Goal: Task Accomplishment & Management: Use online tool/utility

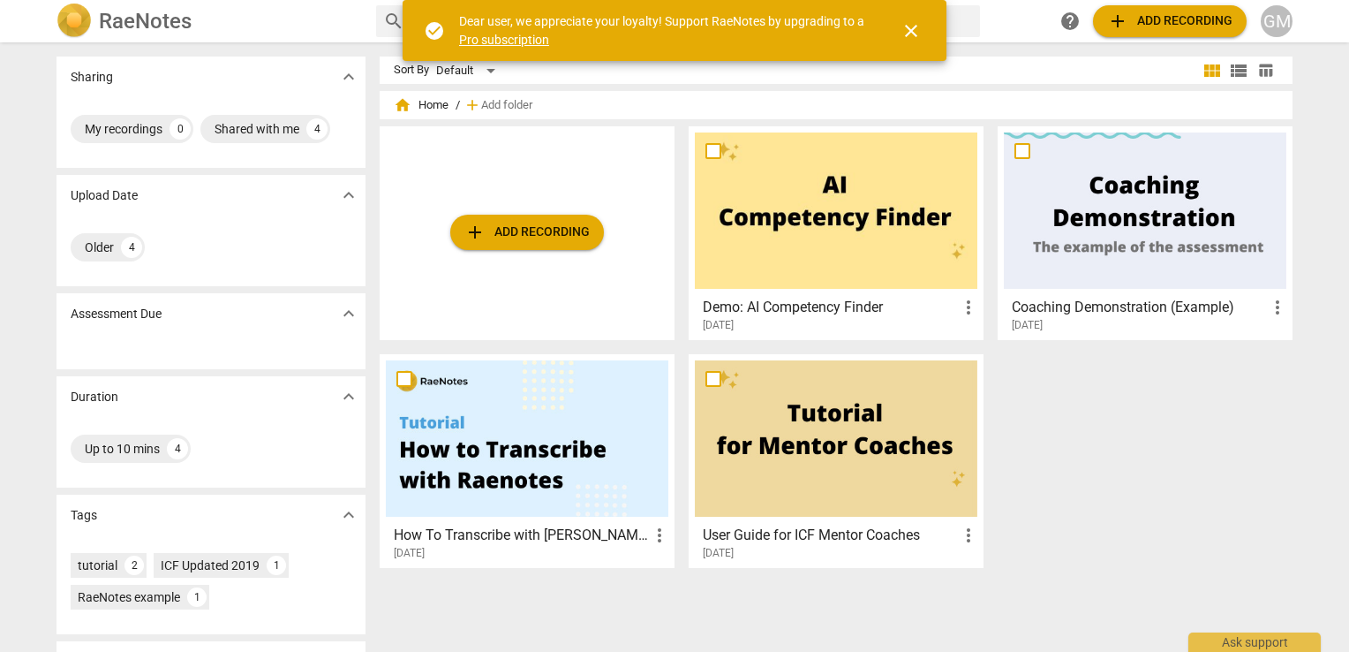
click at [519, 235] on span "add Add recording" at bounding box center [527, 232] width 125 height 21
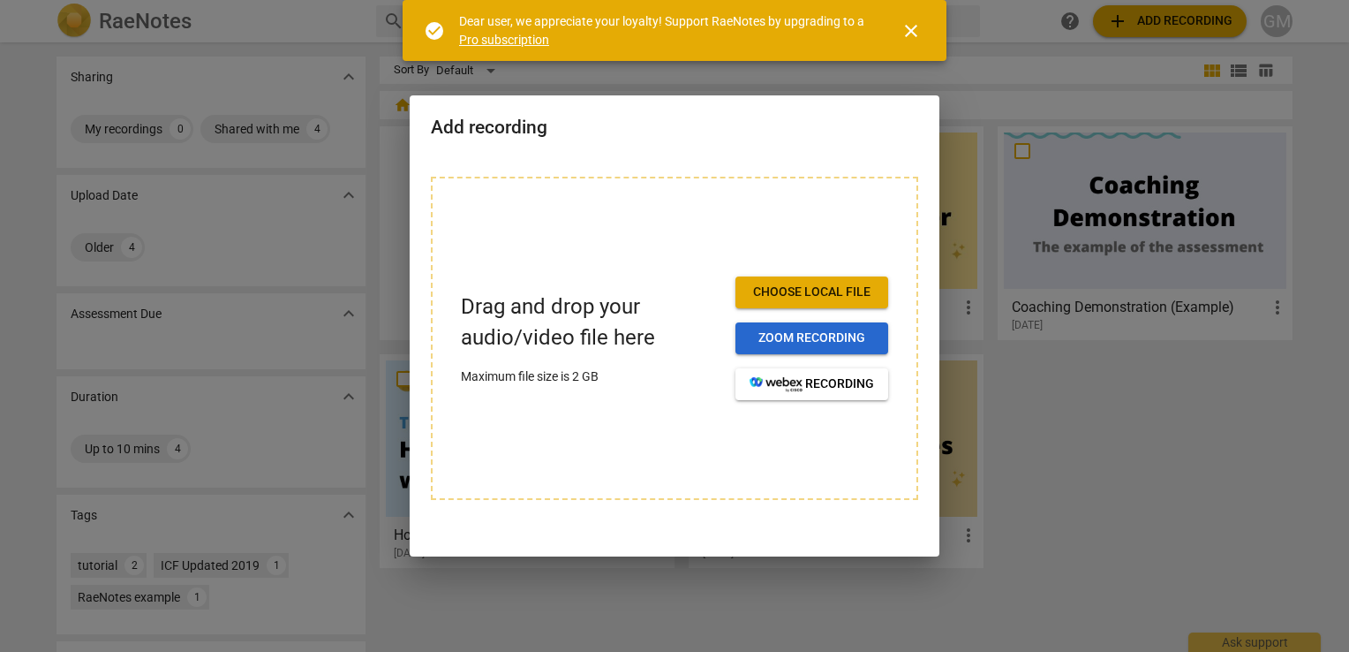
click at [813, 337] on span "Zoom recording" at bounding box center [812, 338] width 125 height 18
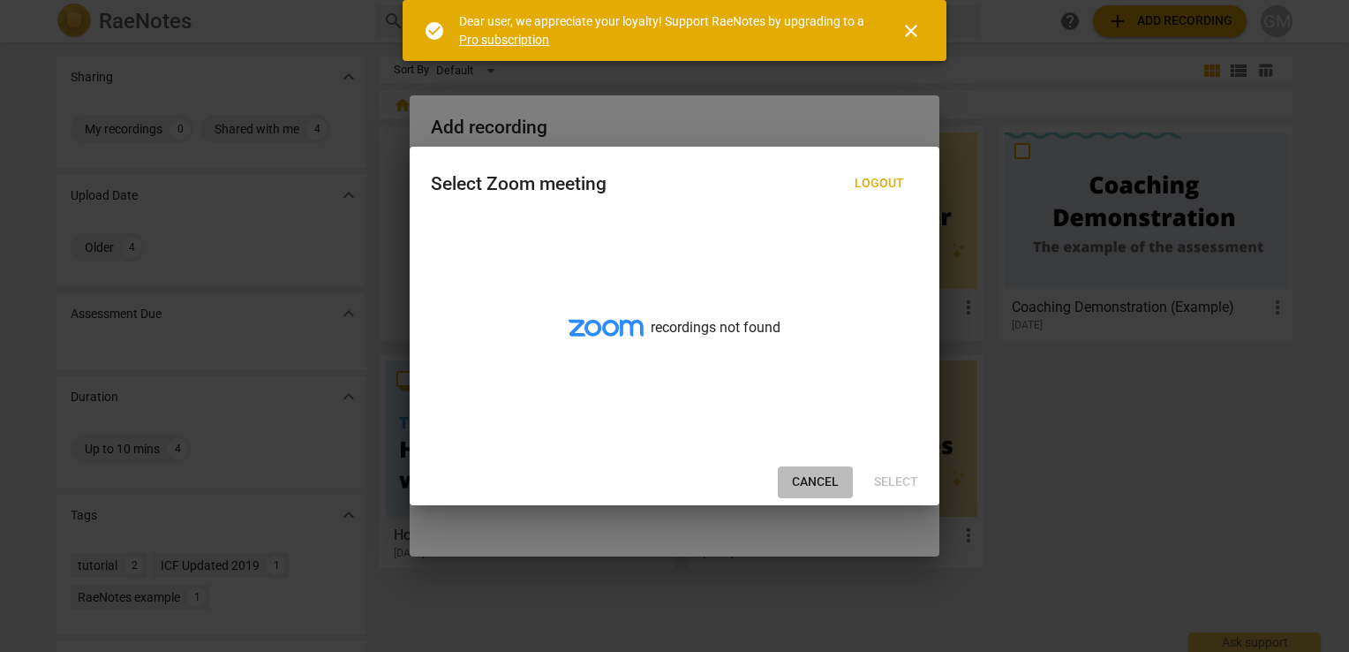
click at [808, 478] on span "Cancel" at bounding box center [815, 482] width 47 height 18
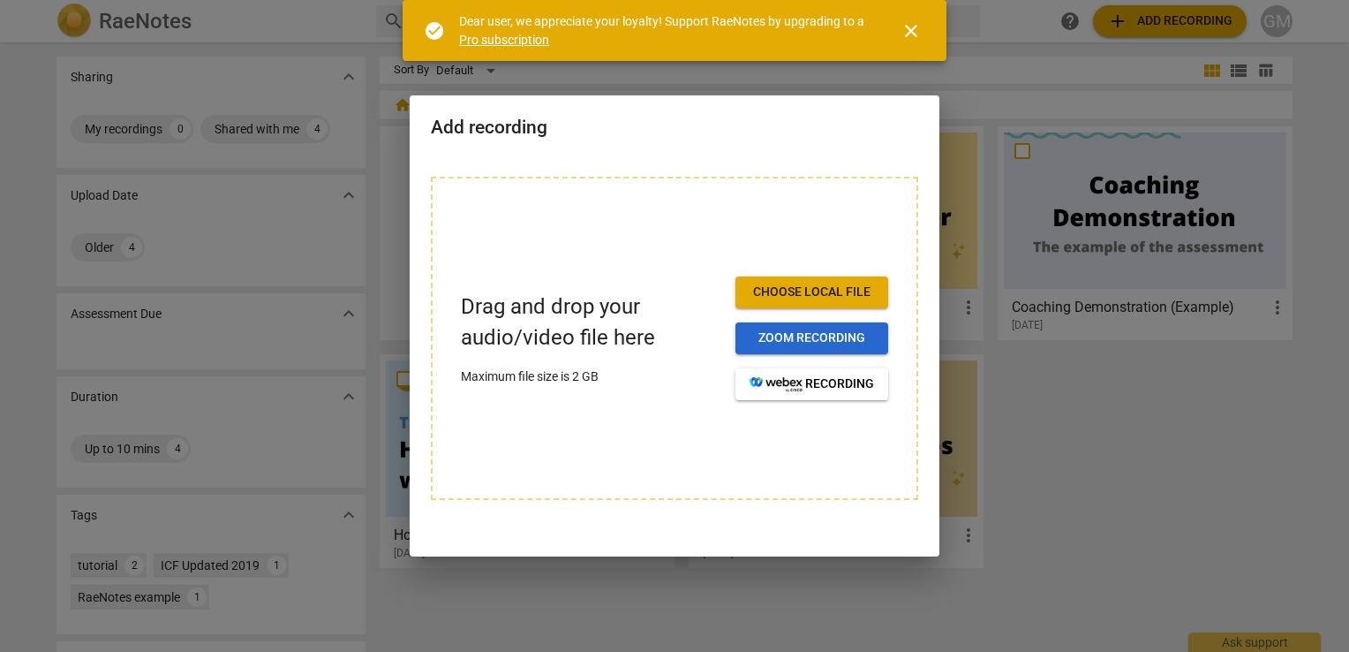
click at [803, 334] on span "Zoom recording" at bounding box center [812, 338] width 125 height 18
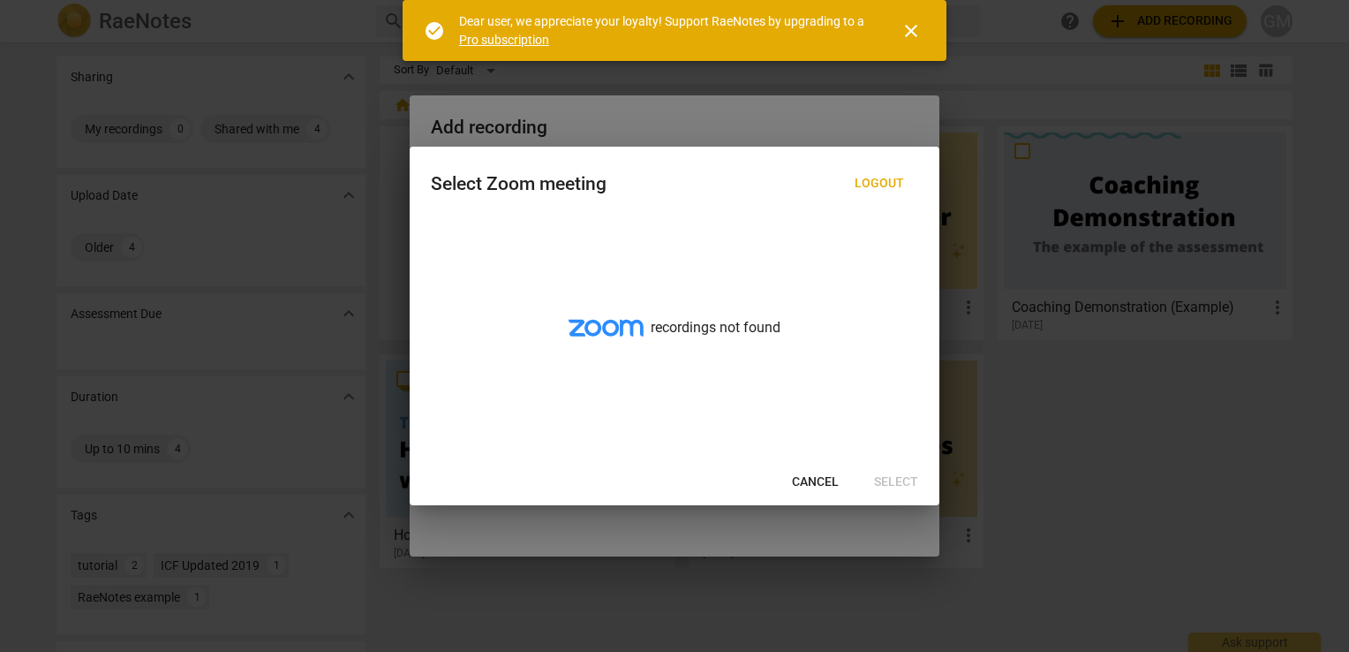
click at [805, 482] on span "Cancel" at bounding box center [815, 482] width 47 height 18
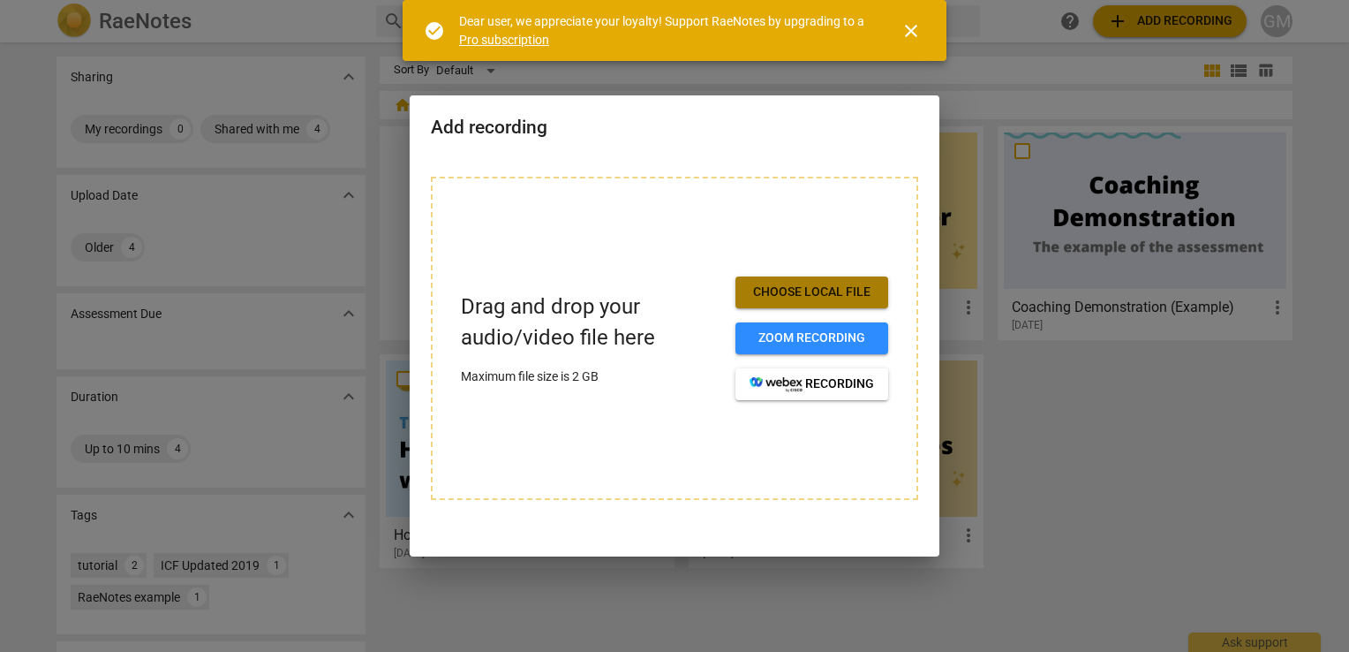
click at [816, 293] on span "Choose local file" at bounding box center [812, 292] width 125 height 18
click at [796, 284] on span "Choose local file" at bounding box center [812, 292] width 125 height 18
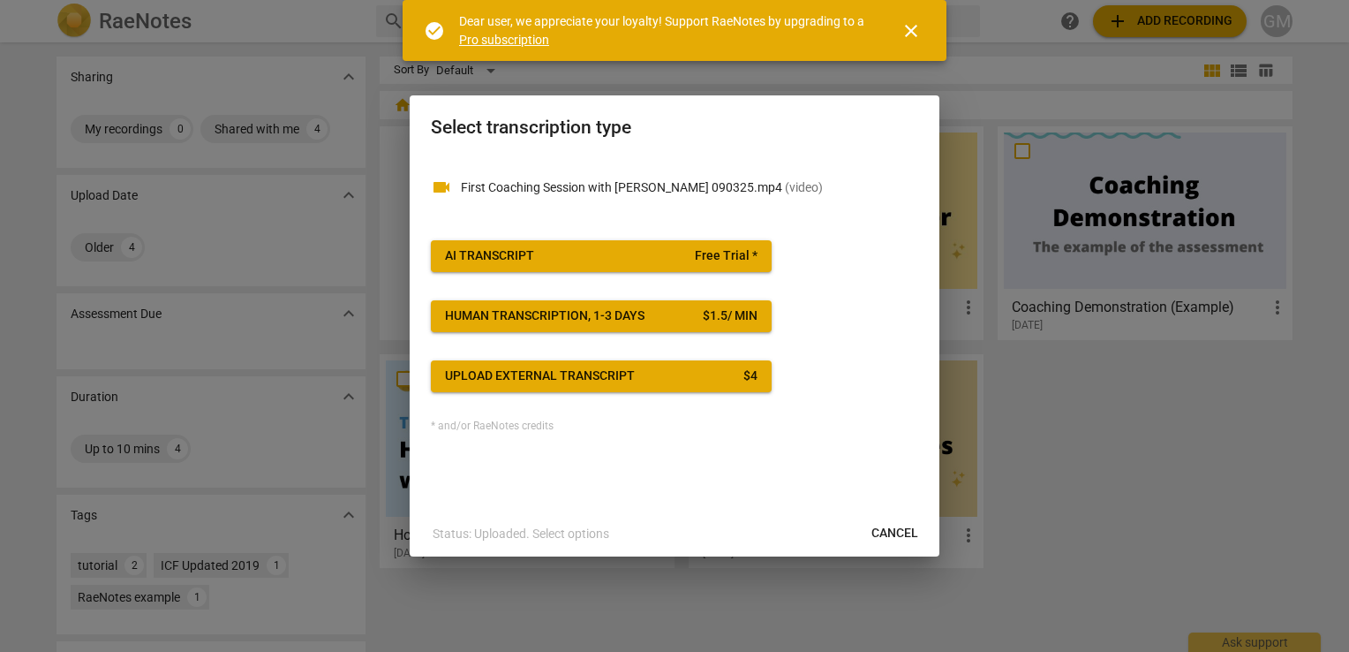
click at [908, 33] on span "close" at bounding box center [911, 30] width 21 height 21
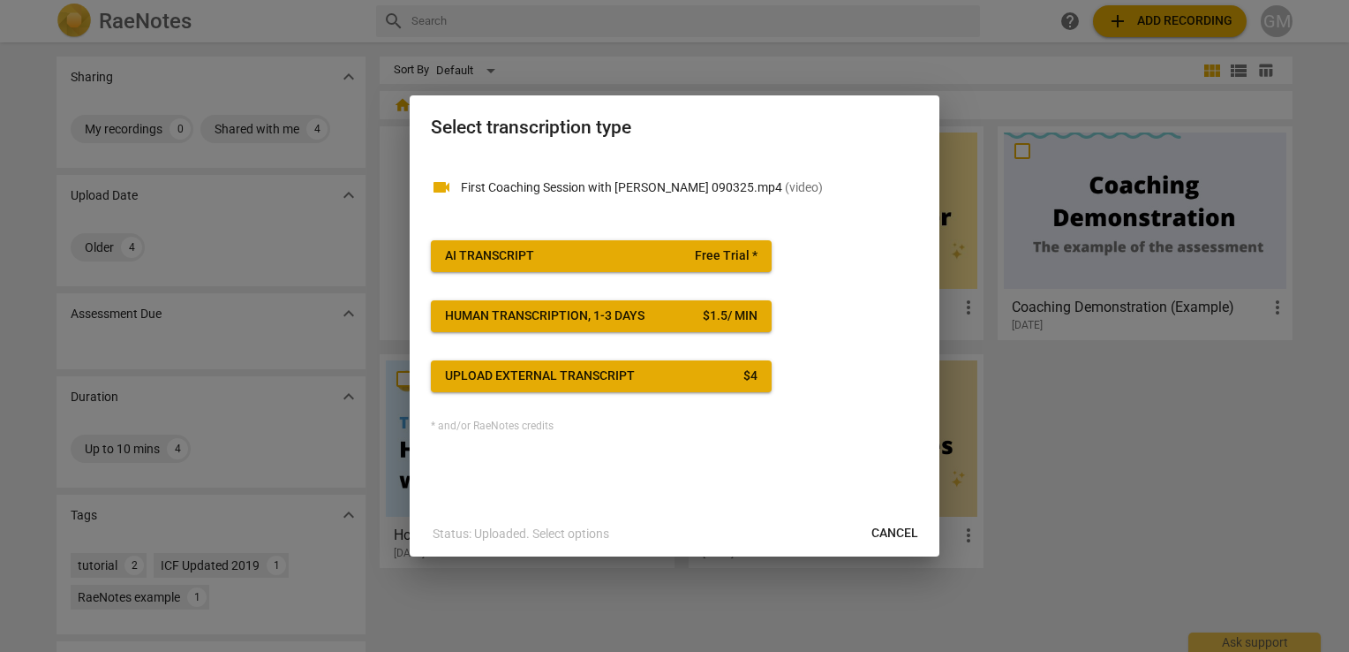
click at [884, 534] on span "Cancel" at bounding box center [895, 534] width 47 height 18
click at [1134, 463] on div at bounding box center [674, 326] width 1349 height 652
drag, startPoint x: 666, startPoint y: 122, endPoint x: 790, endPoint y: 136, distance: 125.3
click at [790, 136] on h2 "Select transcription type" at bounding box center [675, 128] width 488 height 22
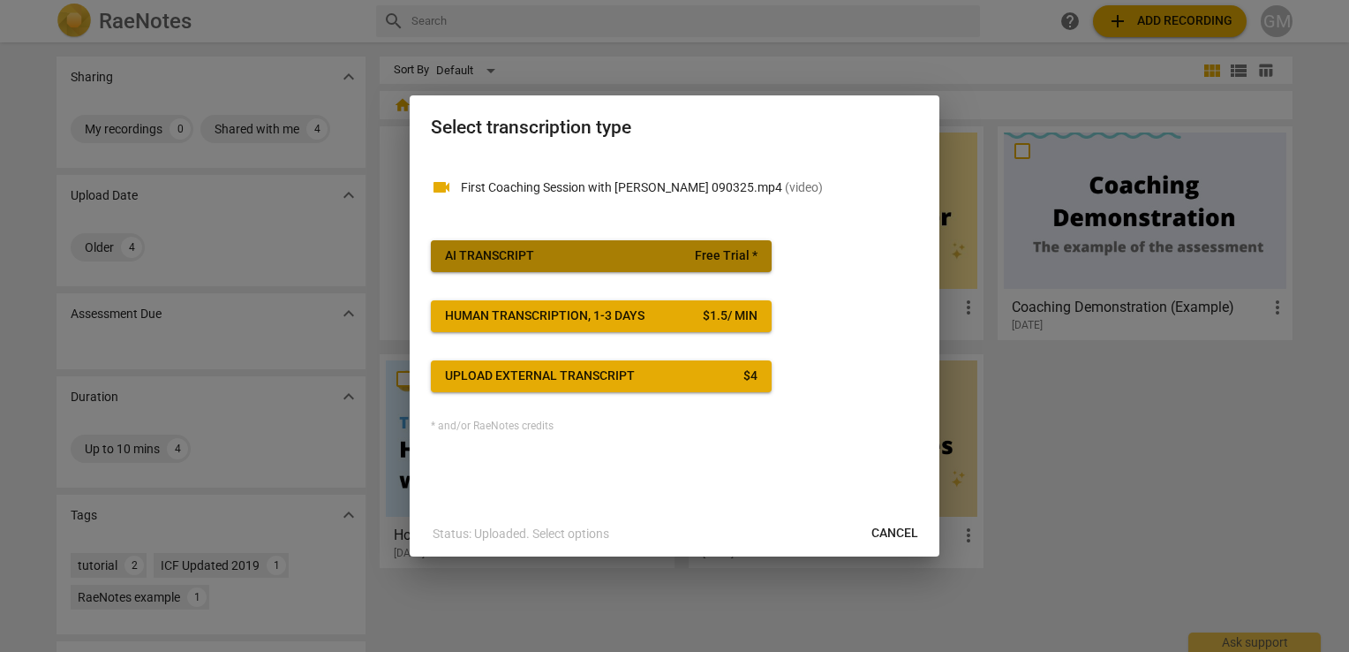
click at [617, 253] on span "AI Transcript Free Trial *" at bounding box center [601, 256] width 313 height 18
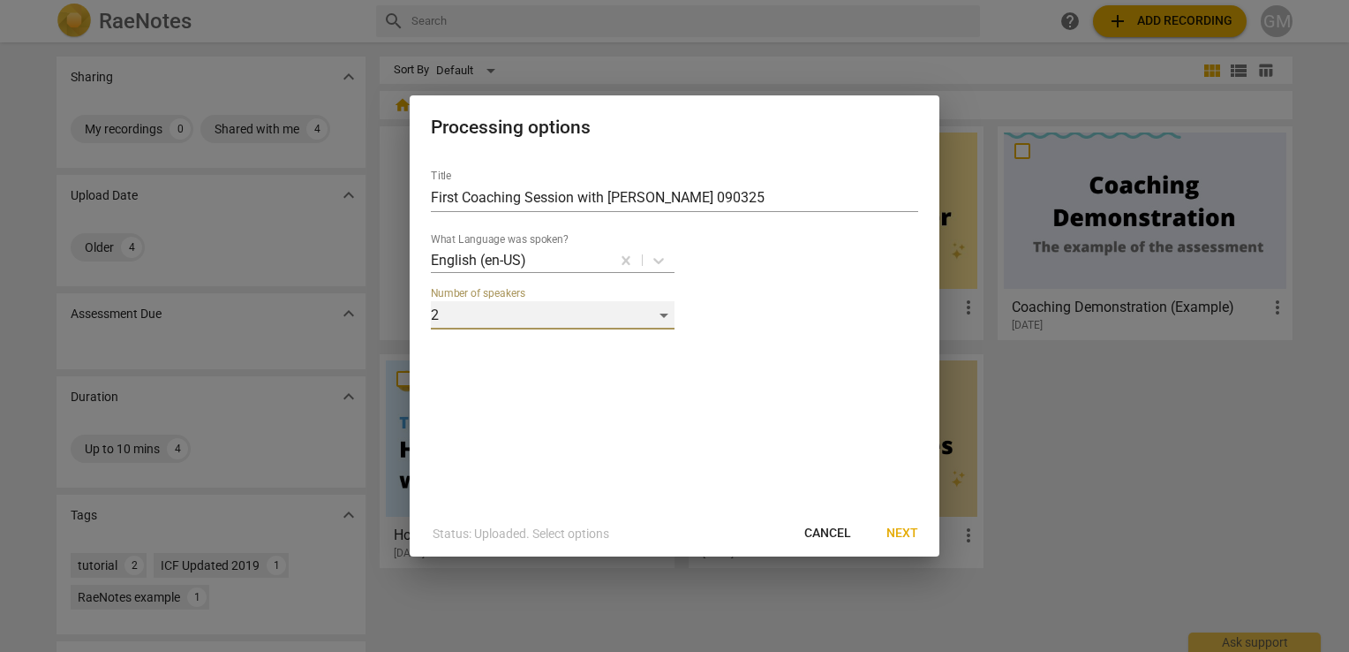
click at [664, 309] on div "2" at bounding box center [553, 315] width 244 height 28
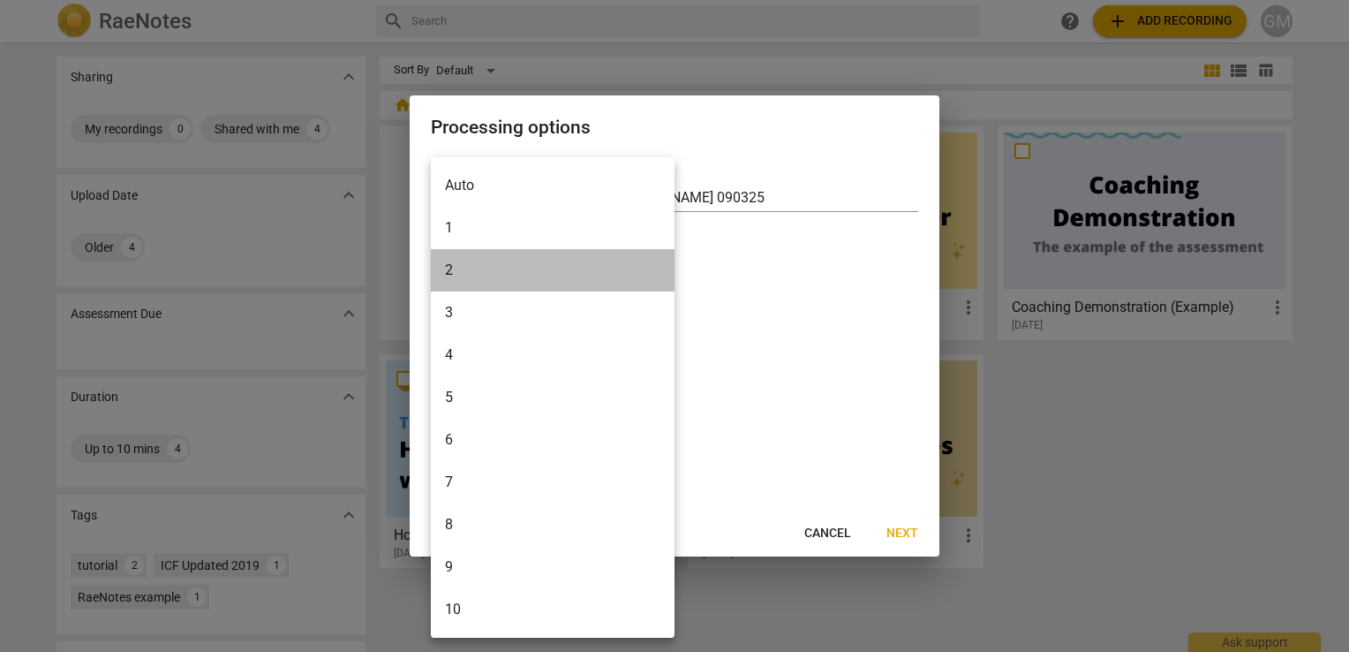
click at [581, 270] on li "2" at bounding box center [553, 270] width 244 height 42
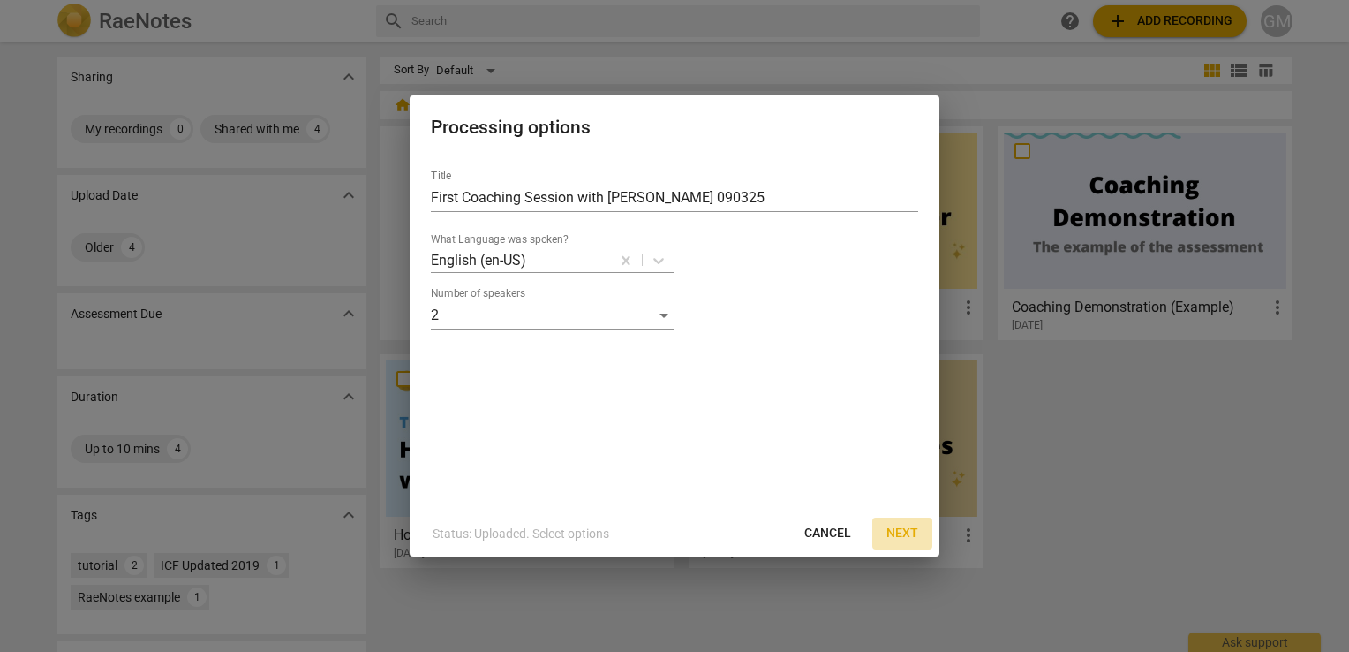
click at [908, 525] on span "Next" at bounding box center [903, 534] width 32 height 18
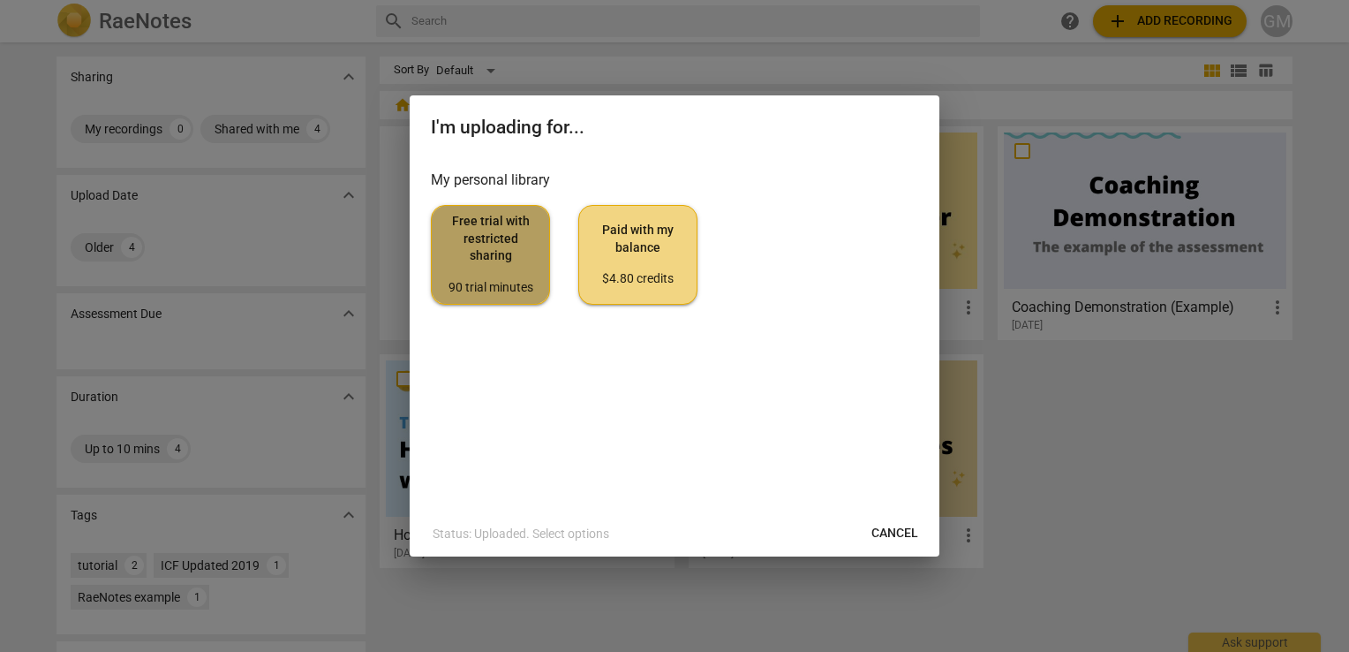
click at [480, 233] on span "Free trial with restricted sharing 90 trial minutes" at bounding box center [490, 254] width 89 height 83
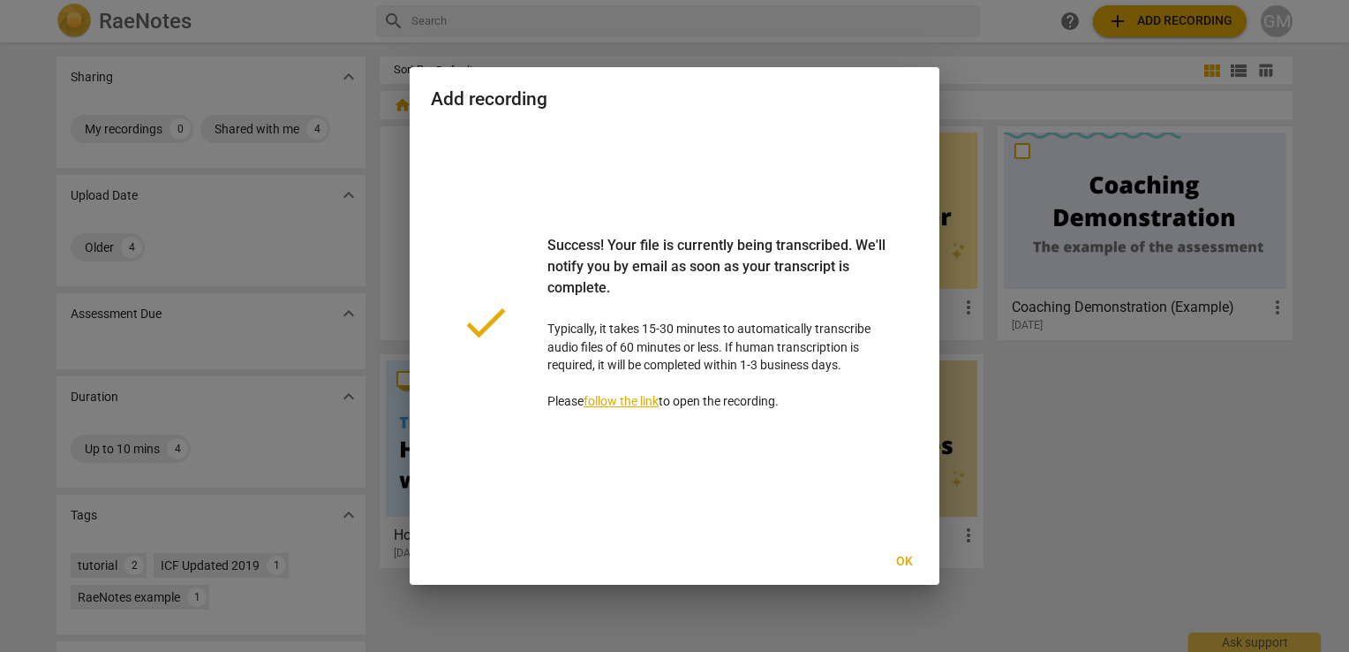
click at [906, 560] on span "Ok" at bounding box center [904, 562] width 28 height 18
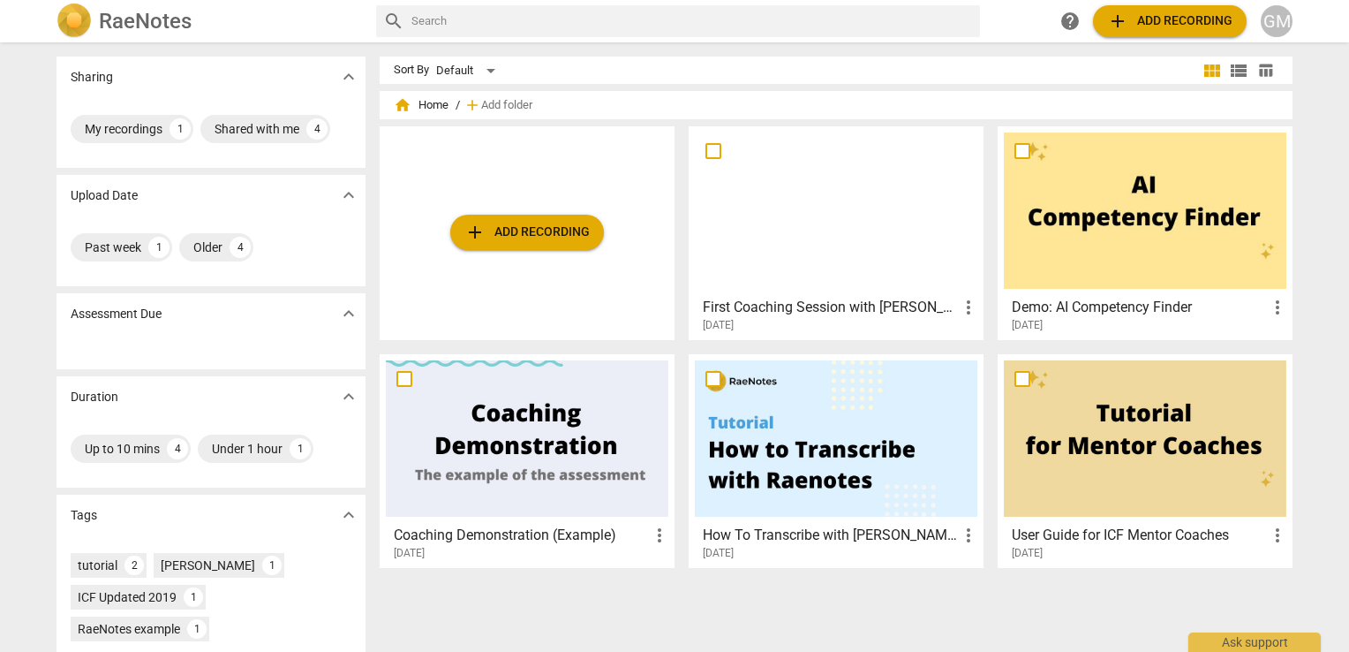
click at [770, 457] on div at bounding box center [836, 438] width 283 height 156
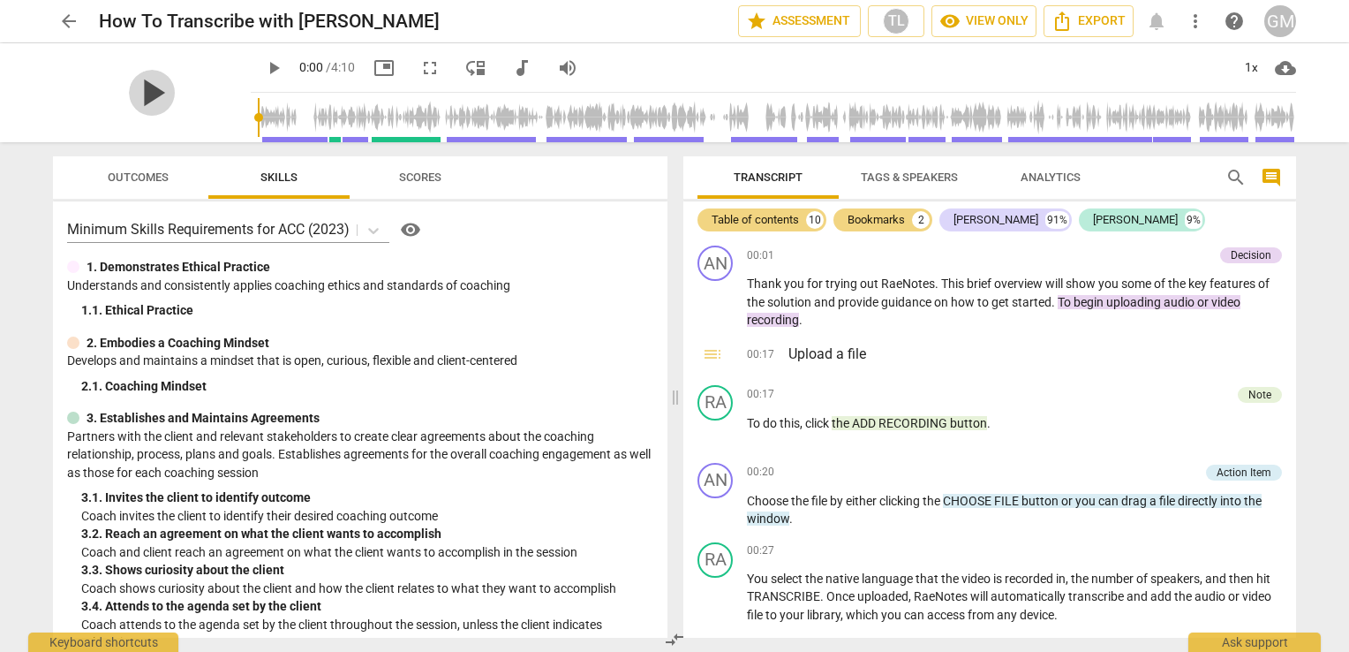
click at [135, 90] on span "play_arrow" at bounding box center [152, 93] width 46 height 46
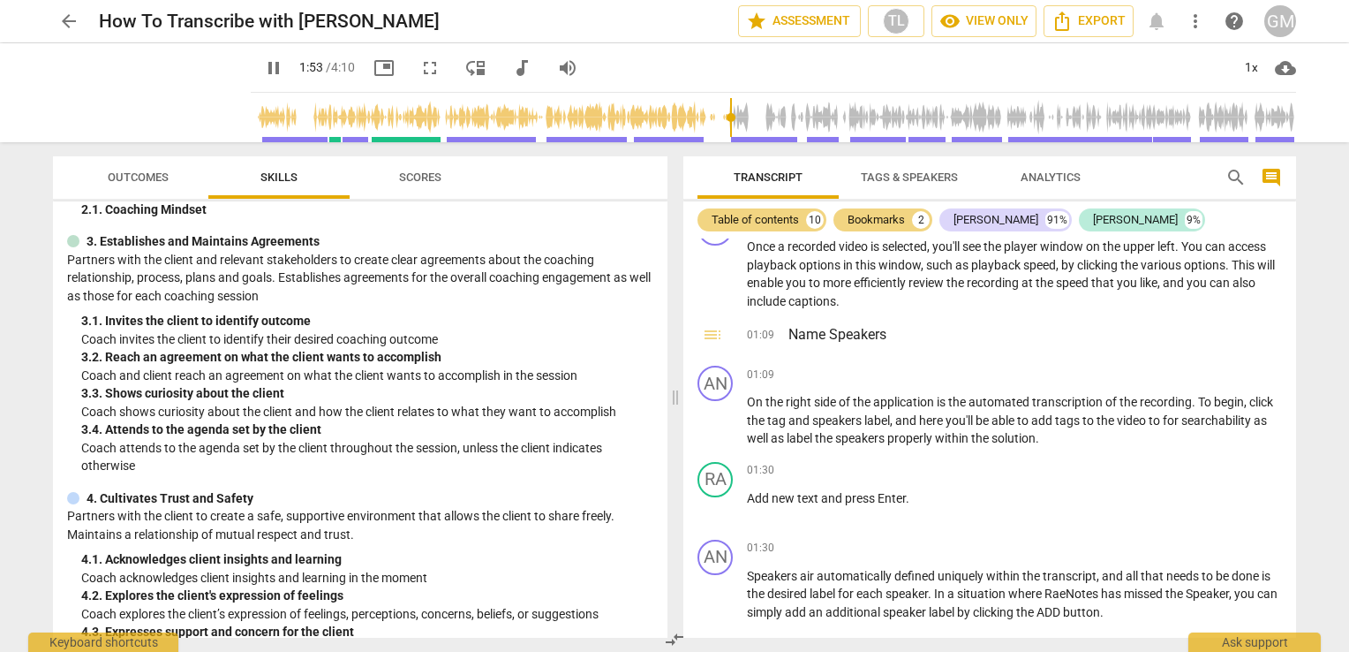
scroll to position [934, 0]
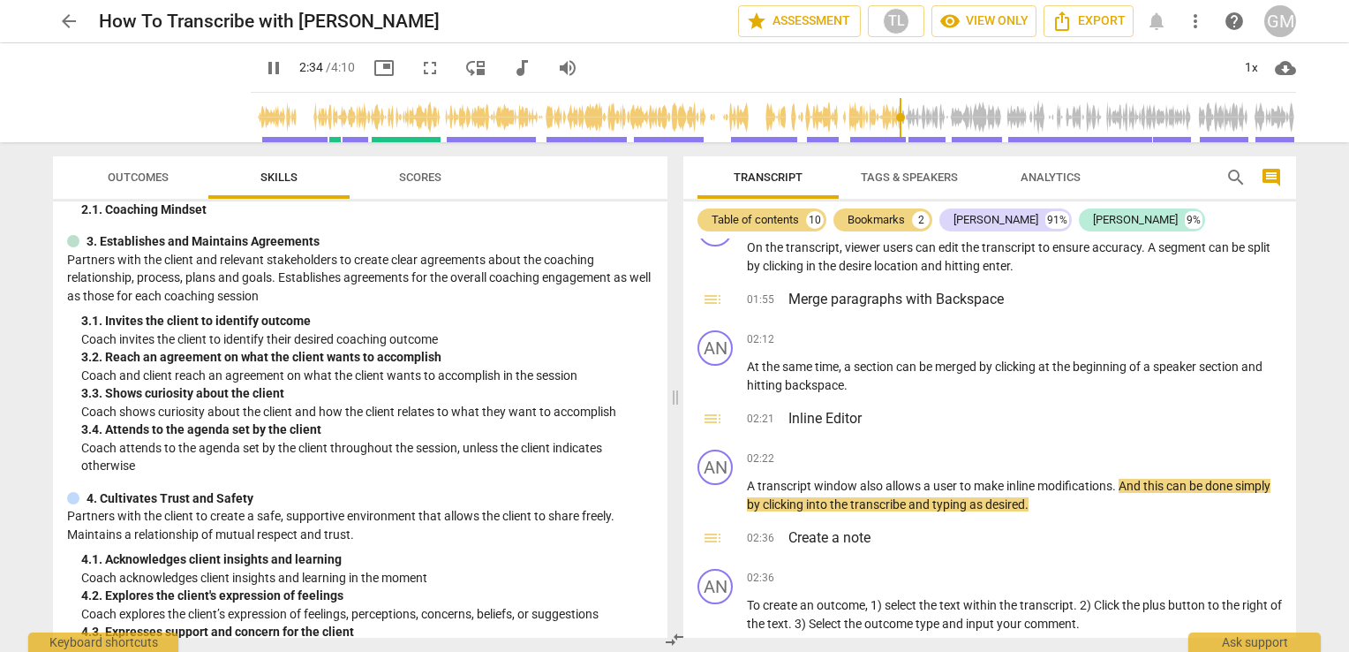
click at [11, 203] on div "arrow_back How To Transcribe with RaeNotes star Assessment TL visibility View o…" at bounding box center [674, 326] width 1349 height 652
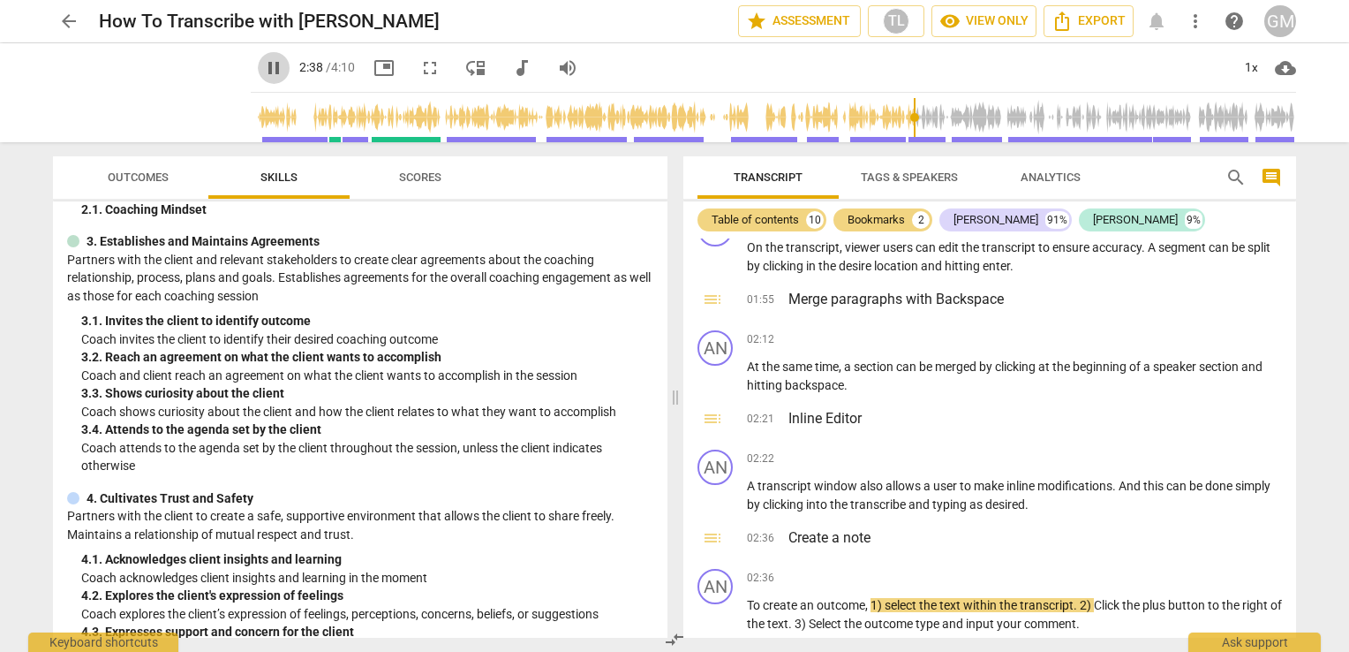
click at [263, 60] on span "pause" at bounding box center [273, 67] width 21 height 21
type input "158"
click at [73, 20] on span "arrow_back" at bounding box center [68, 21] width 21 height 21
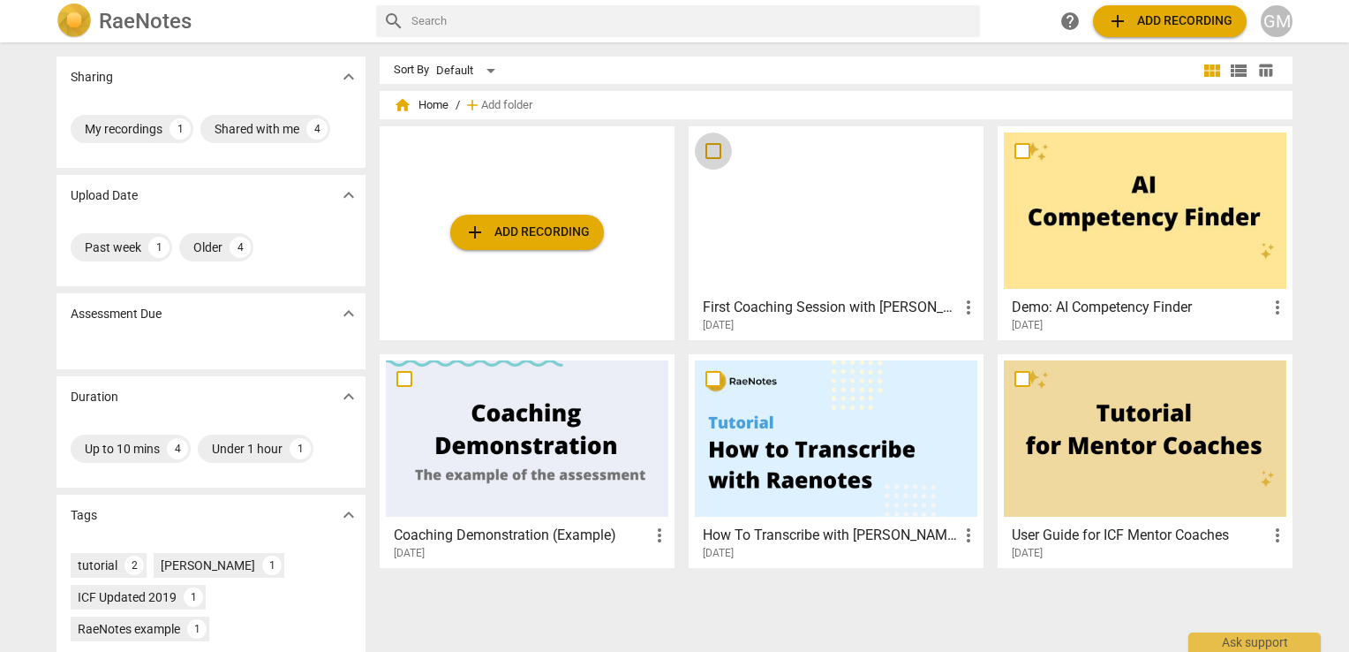
click at [707, 154] on input "checkbox" at bounding box center [713, 150] width 37 height 21
checkbox input "false"
click at [774, 263] on div at bounding box center [836, 210] width 283 height 156
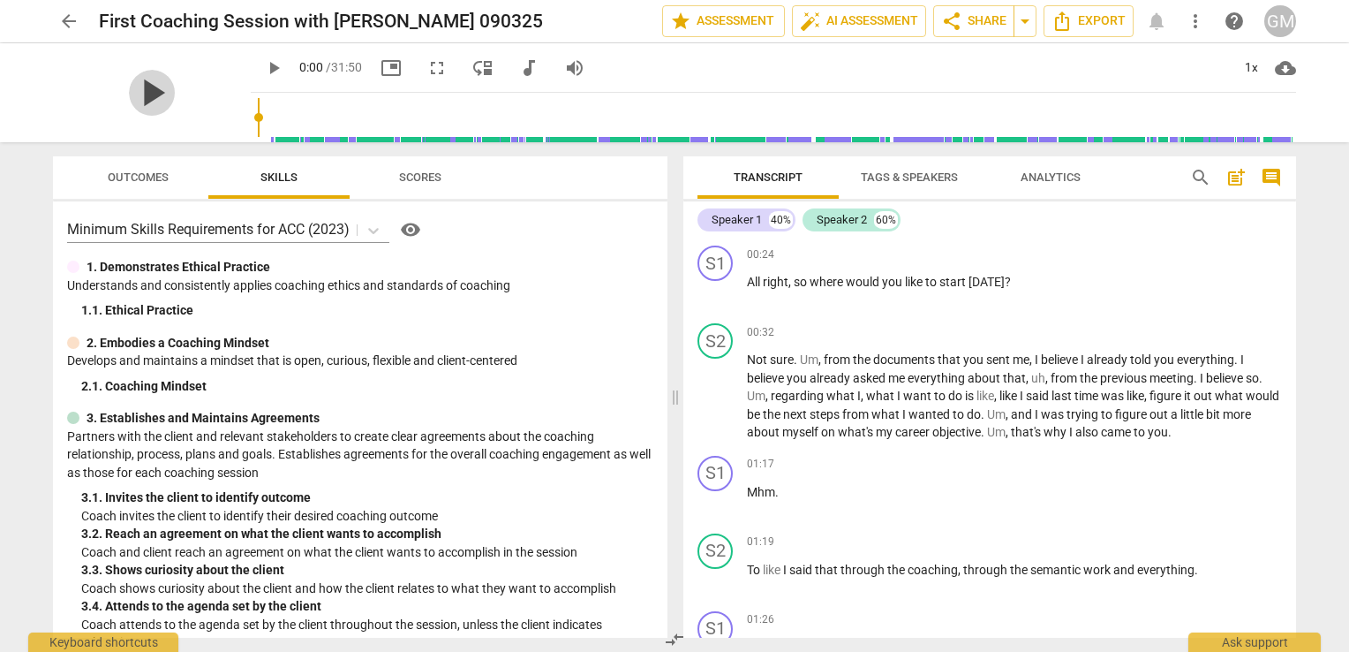
click at [134, 90] on span "play_arrow" at bounding box center [152, 93] width 46 height 46
click at [129, 94] on span "pause" at bounding box center [152, 93] width 46 height 46
type input "7"
